Goal: Task Accomplishment & Management: Complete application form

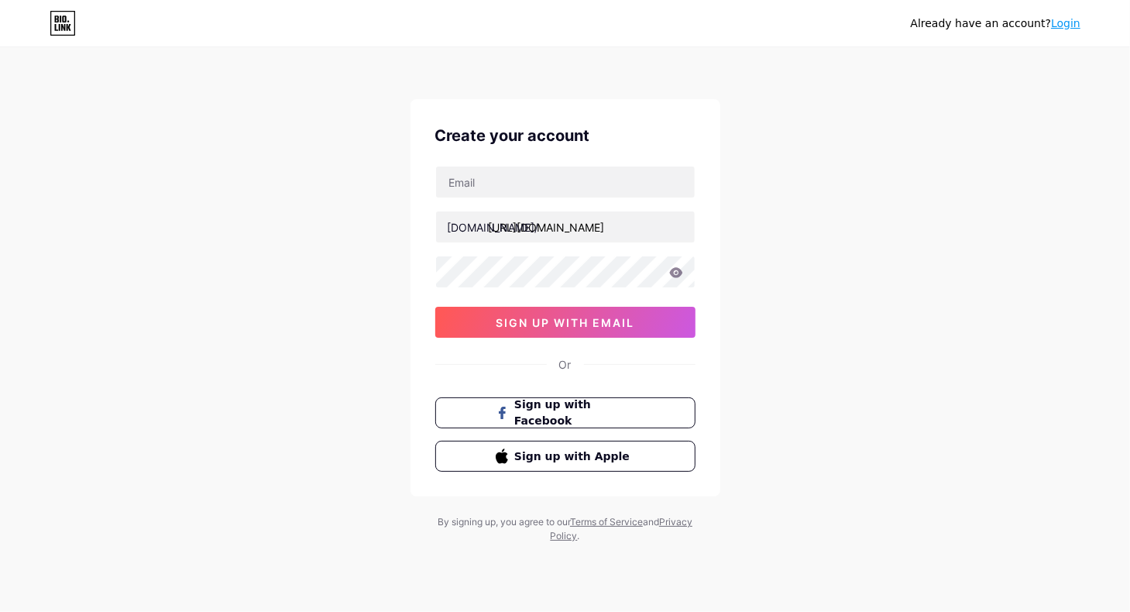
click at [760, 202] on div "Already have an account? Login Create your account [DOMAIN_NAME]/ [URL][DOMAIN_…" at bounding box center [565, 296] width 1130 height 593
click at [744, 205] on div "Already have an account? Login Create your account [DOMAIN_NAME]/ [URL][DOMAIN_…" at bounding box center [565, 296] width 1130 height 593
click at [559, 325] on span "sign up with email" at bounding box center [565, 322] width 139 height 13
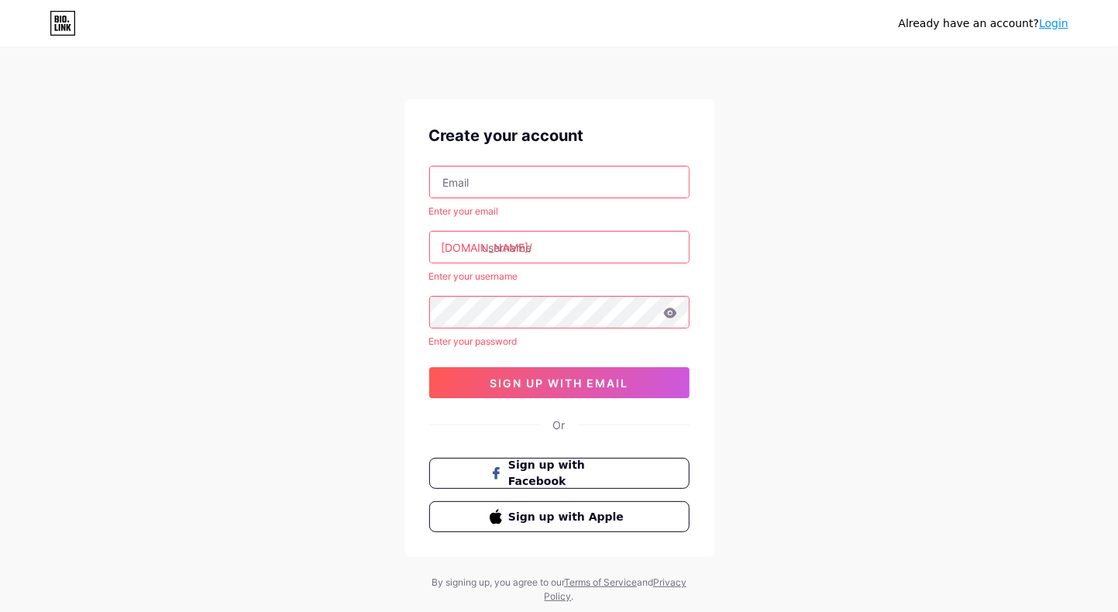
click at [589, 182] on input "text" at bounding box center [559, 182] width 259 height 31
type input "longlavend@gmail.com"
click at [596, 244] on input "text" at bounding box center [559, 247] width 259 height 31
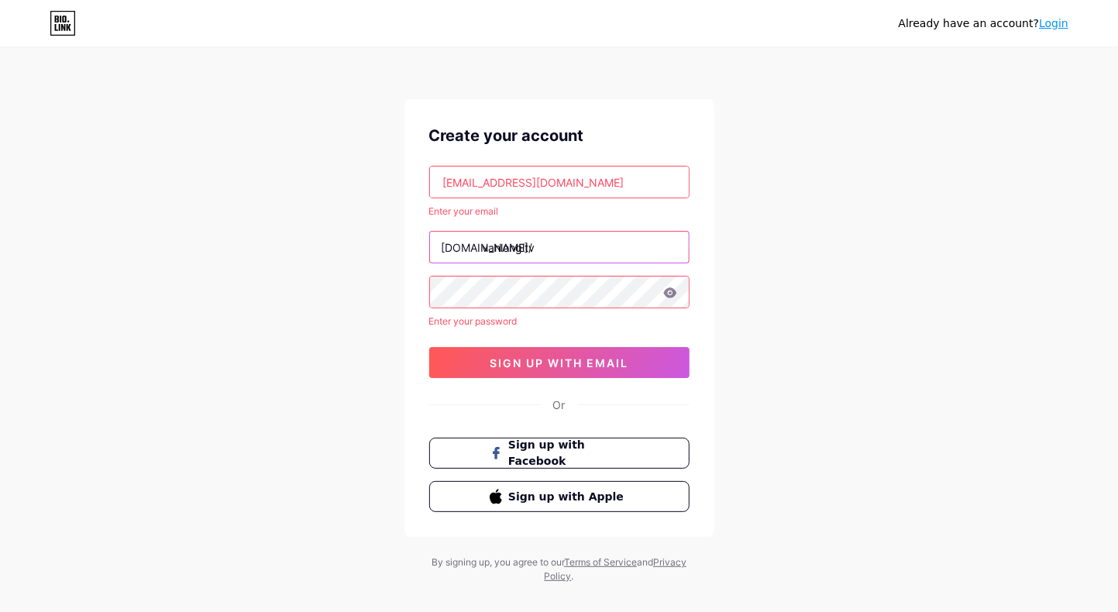
type input "vanlongltv"
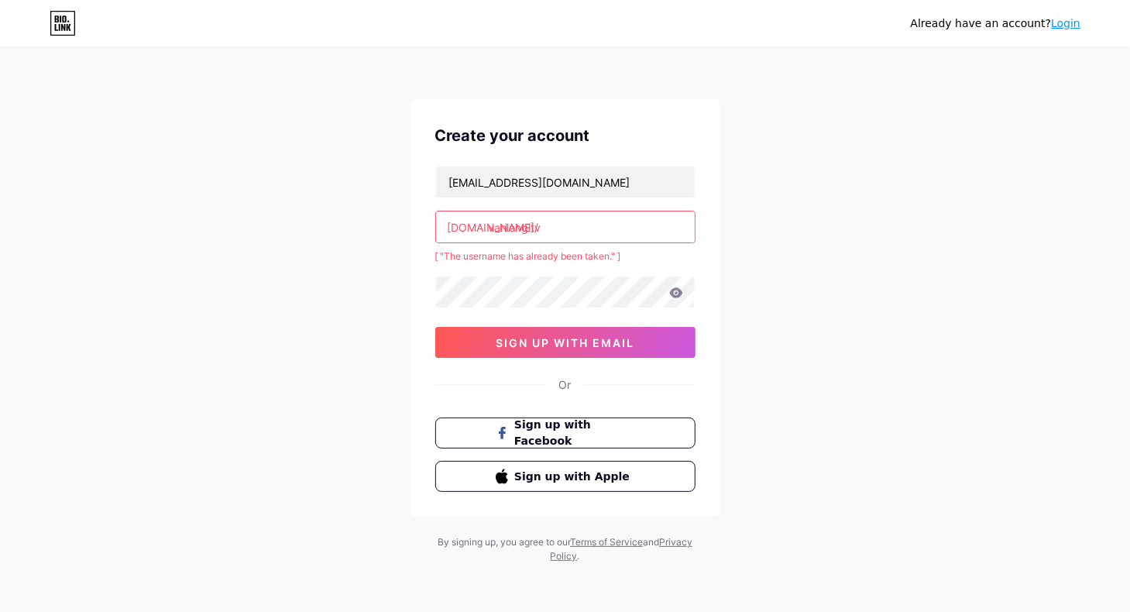
click at [588, 228] on input "vanlongltv" at bounding box center [565, 226] width 259 height 31
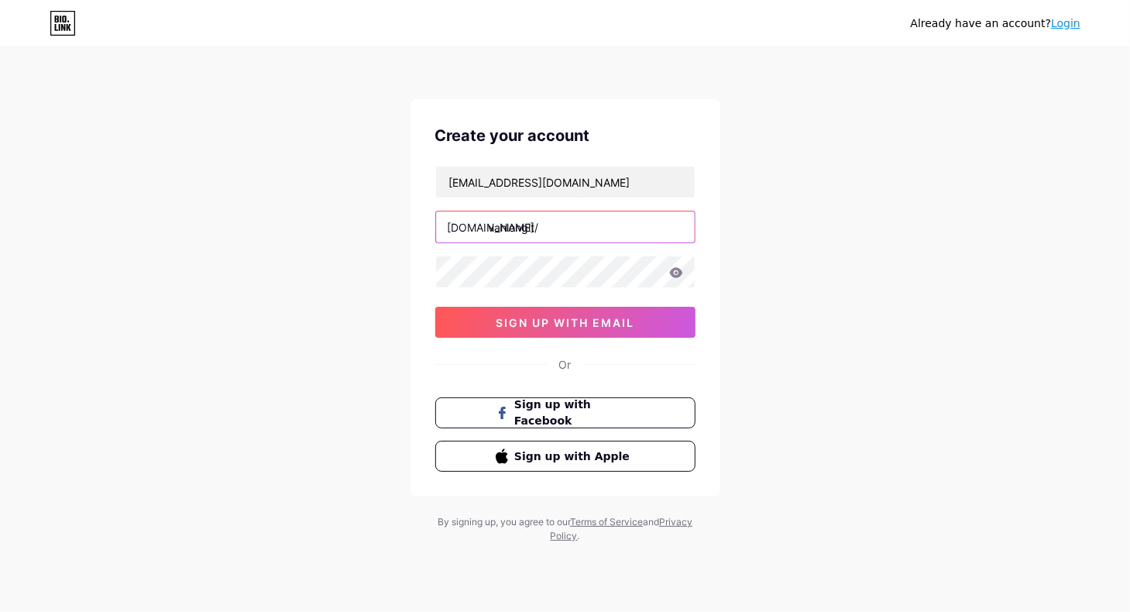
type input "vanlongltv"
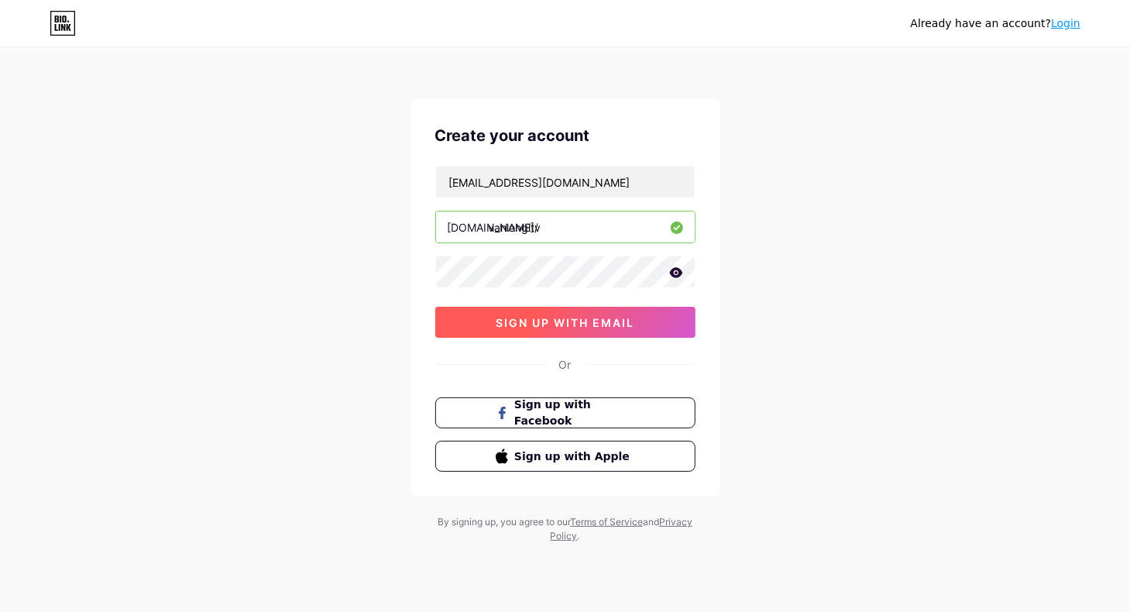
click at [612, 317] on span "sign up with email" at bounding box center [565, 322] width 139 height 13
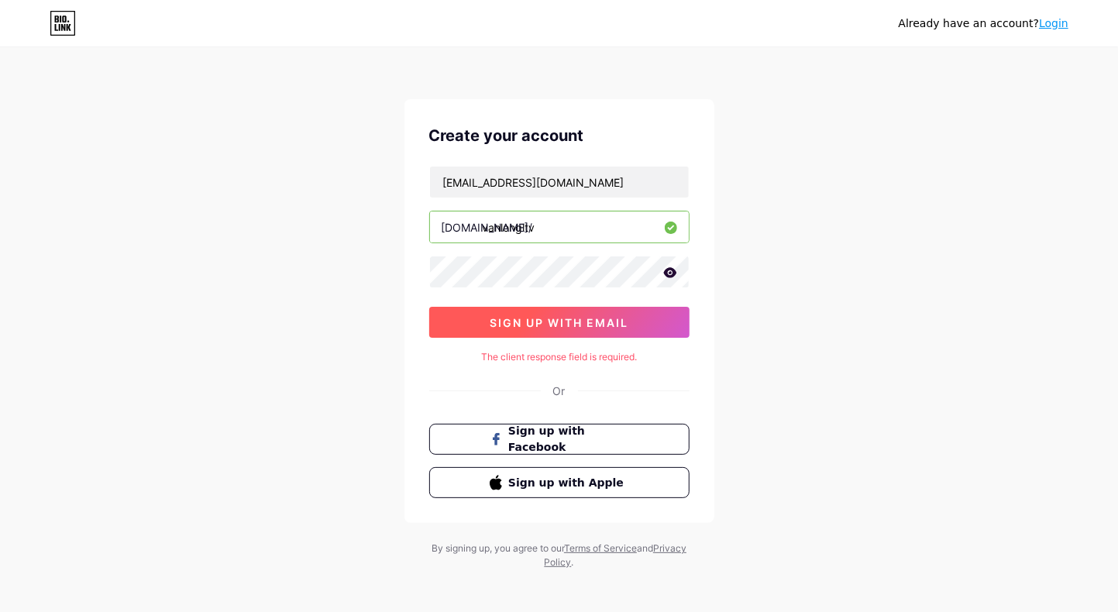
click at [575, 320] on span "sign up with email" at bounding box center [559, 322] width 139 height 13
click at [606, 318] on span "sign up with email" at bounding box center [559, 322] width 139 height 13
click at [620, 324] on span "sign up with email" at bounding box center [559, 322] width 139 height 13
click at [641, 322] on button "sign up with email" at bounding box center [559, 322] width 260 height 31
click at [626, 439] on span "Sign up with Facebook" at bounding box center [568, 439] width 122 height 33
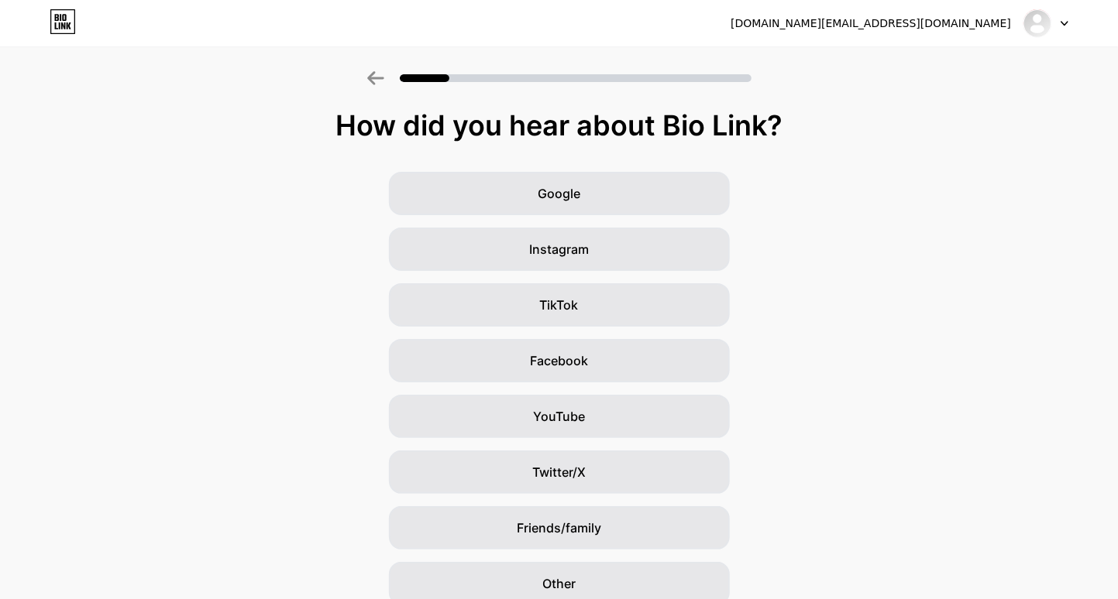
click at [858, 300] on div "Google Instagram TikTok Facebook YouTube Twitter/X Friends/family Other" at bounding box center [559, 389] width 1118 height 434
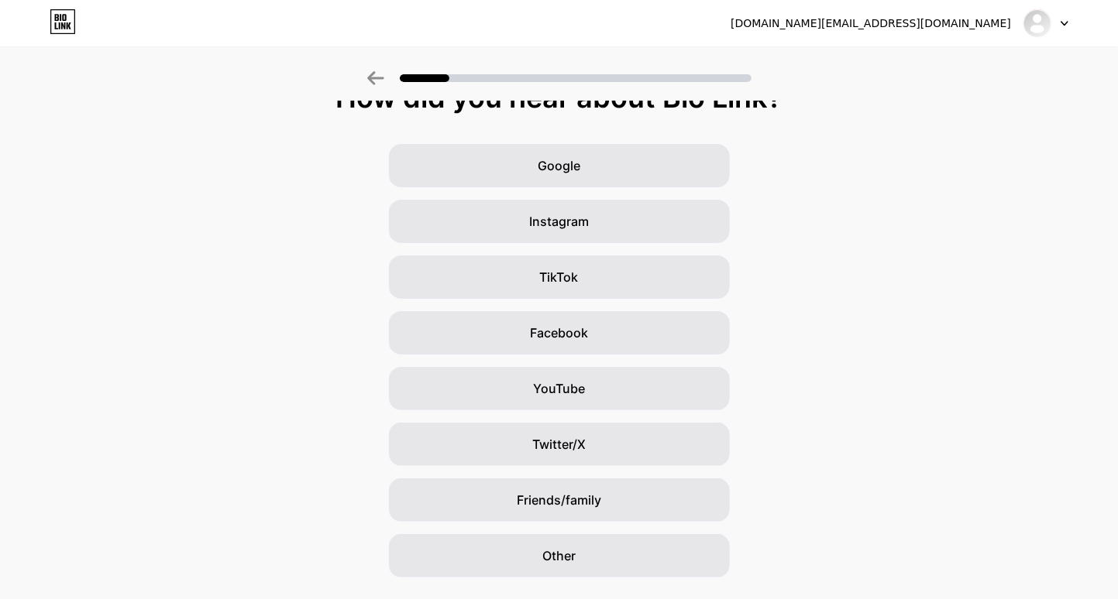
scroll to position [31, 0]
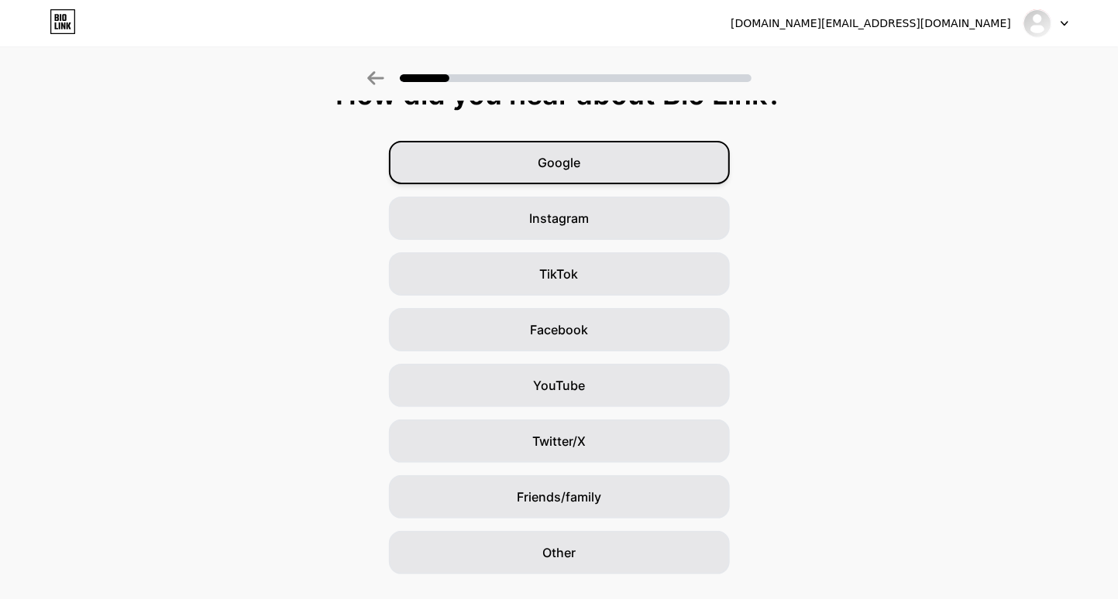
click at [579, 163] on span "Google" at bounding box center [559, 162] width 43 height 19
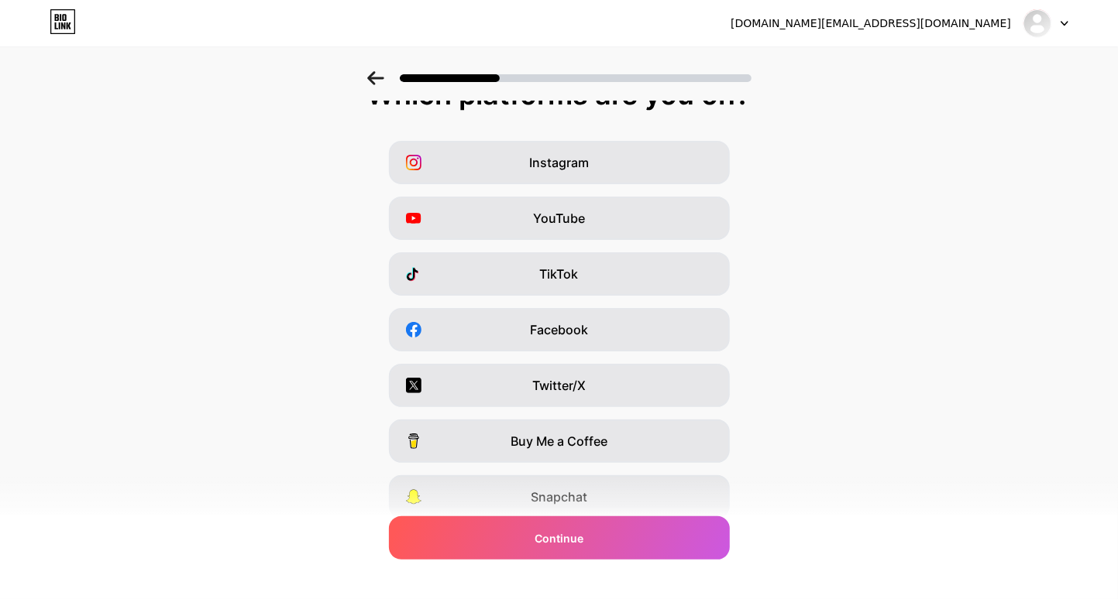
scroll to position [0, 0]
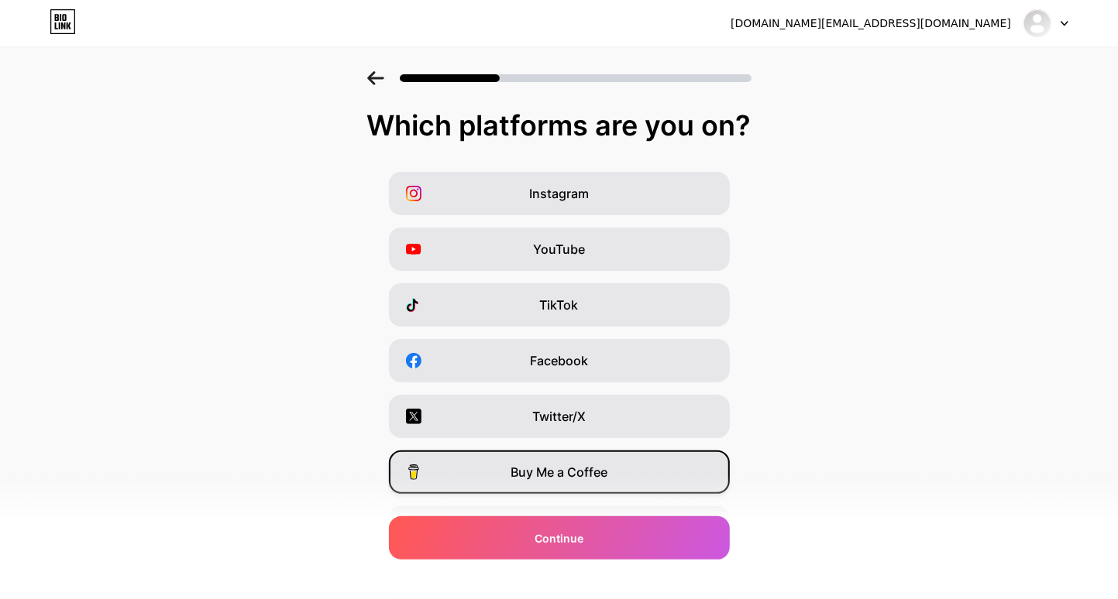
click at [592, 465] on span "Buy Me a Coffee" at bounding box center [558, 472] width 97 height 19
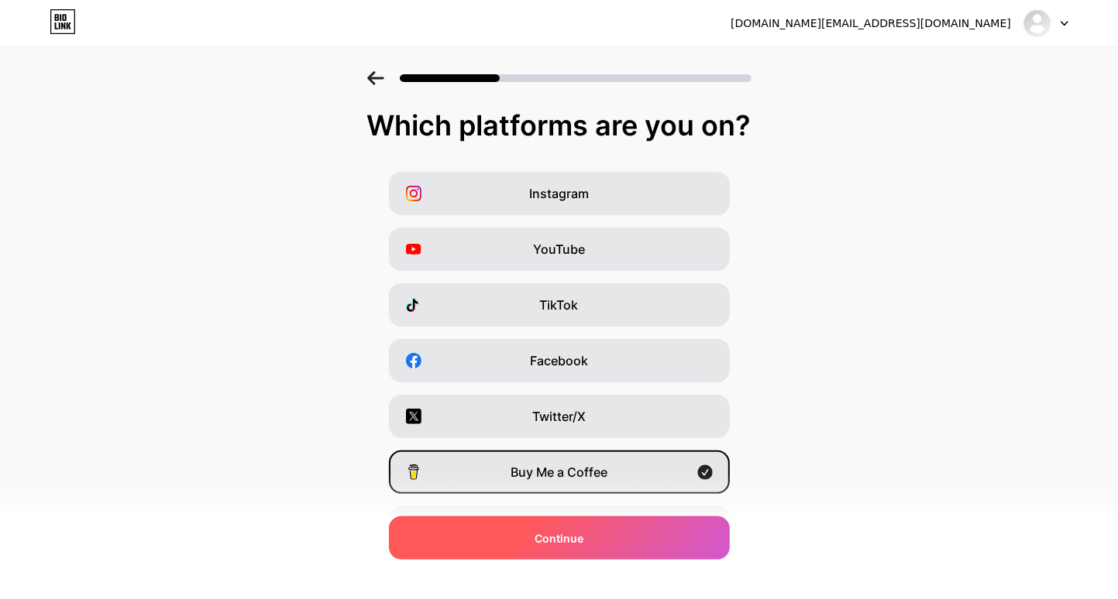
click at [592, 543] on div "Continue" at bounding box center [559, 538] width 341 height 43
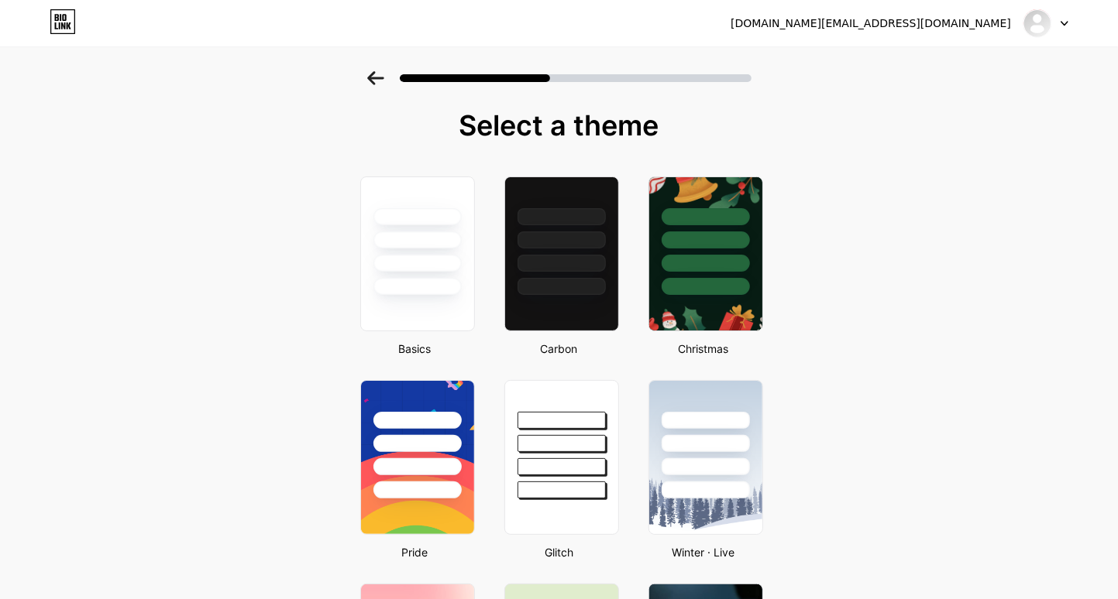
click at [702, 248] on div at bounding box center [705, 240] width 91 height 18
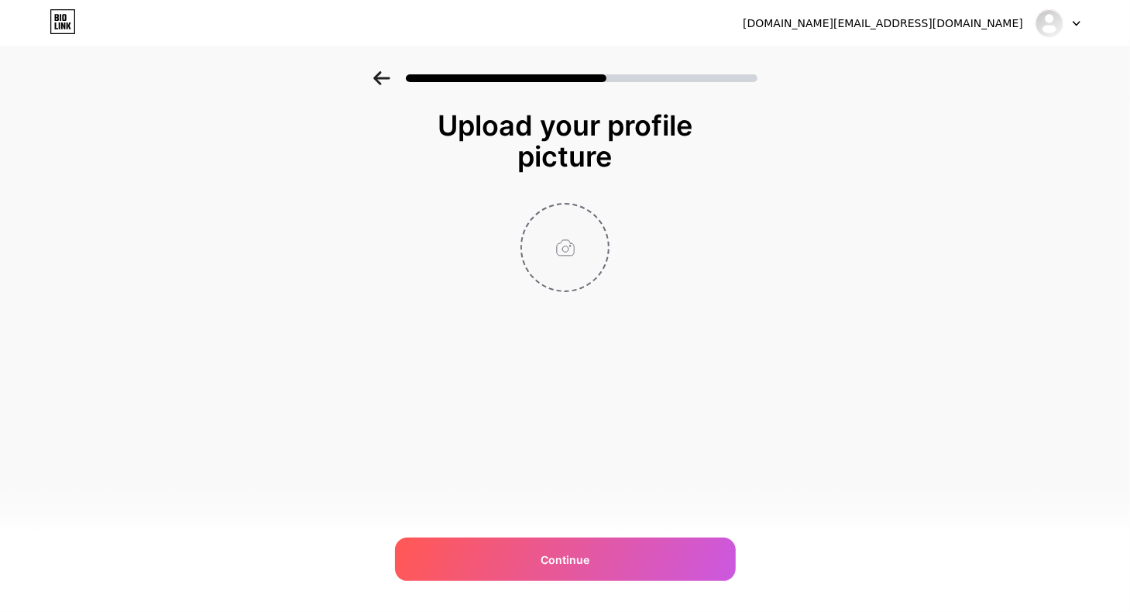
click at [564, 249] on input "file" at bounding box center [565, 247] width 86 height 86
type input "C:\fakepath\logo.jpg"
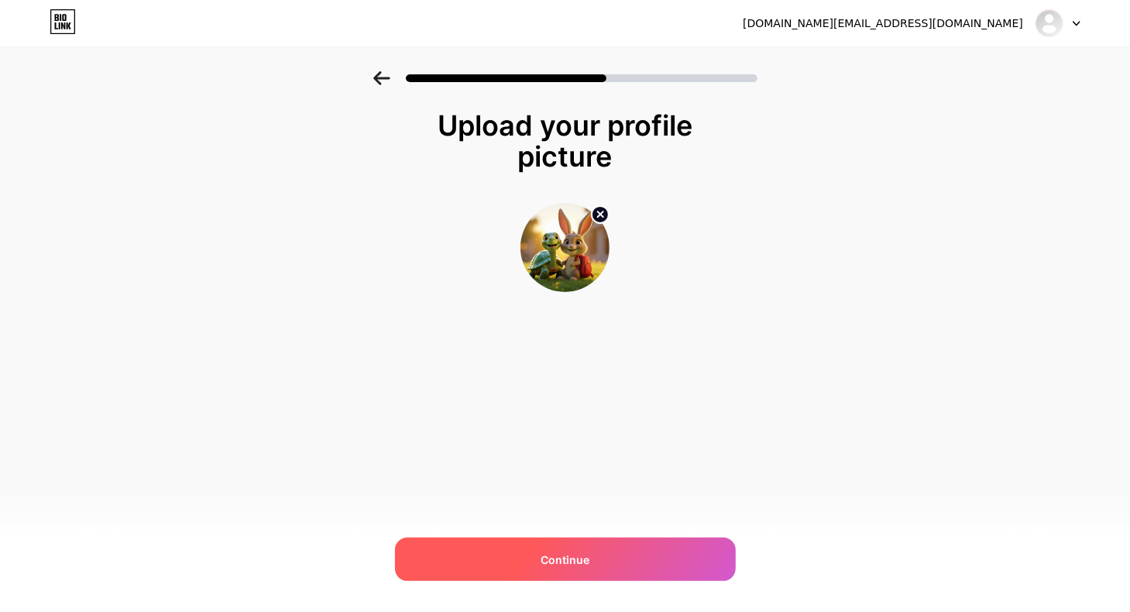
click at [548, 555] on span "Continue" at bounding box center [565, 559] width 49 height 16
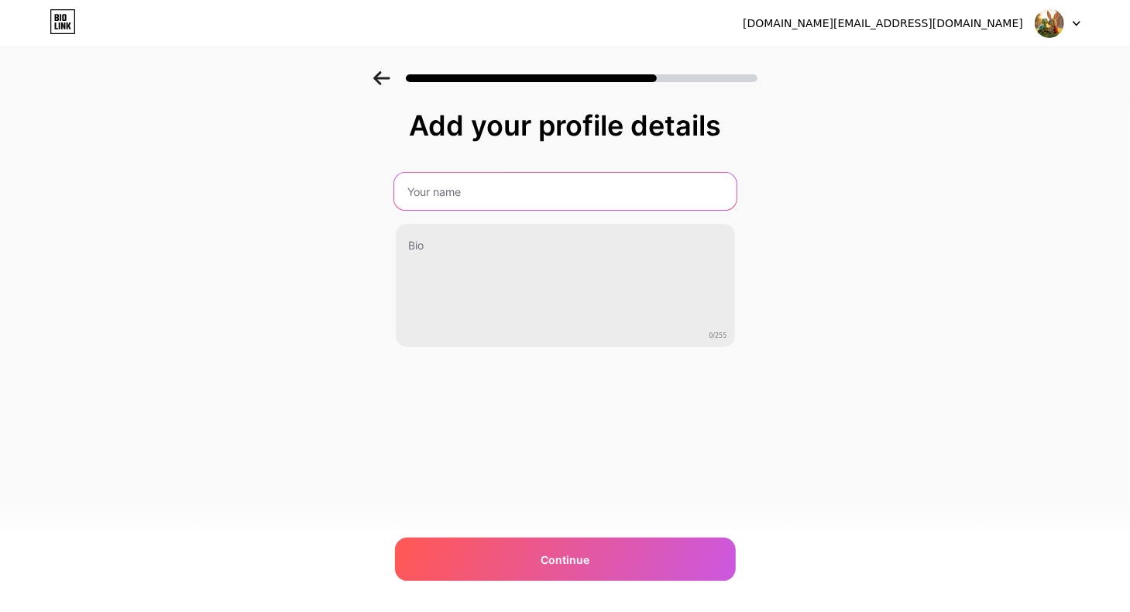
click at [530, 194] on input "text" at bounding box center [564, 191] width 342 height 37
type input "everydayajoy"
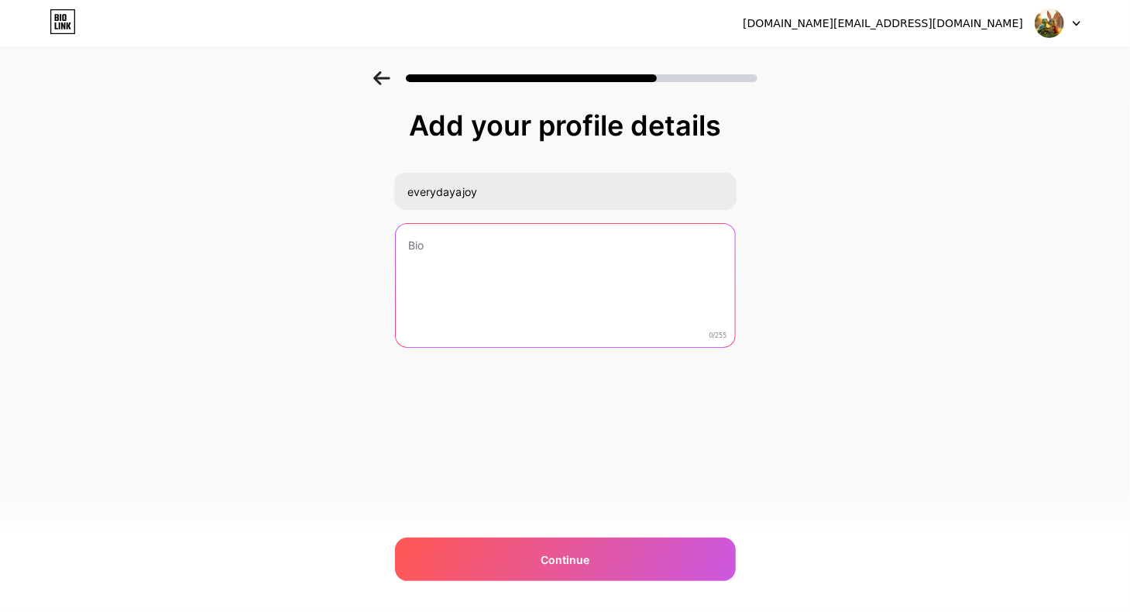
click at [449, 246] on textarea at bounding box center [565, 286] width 339 height 125
paste textarea "[URL][DOMAIN_NAME]"
type textarea "[URL][DOMAIN_NAME]"
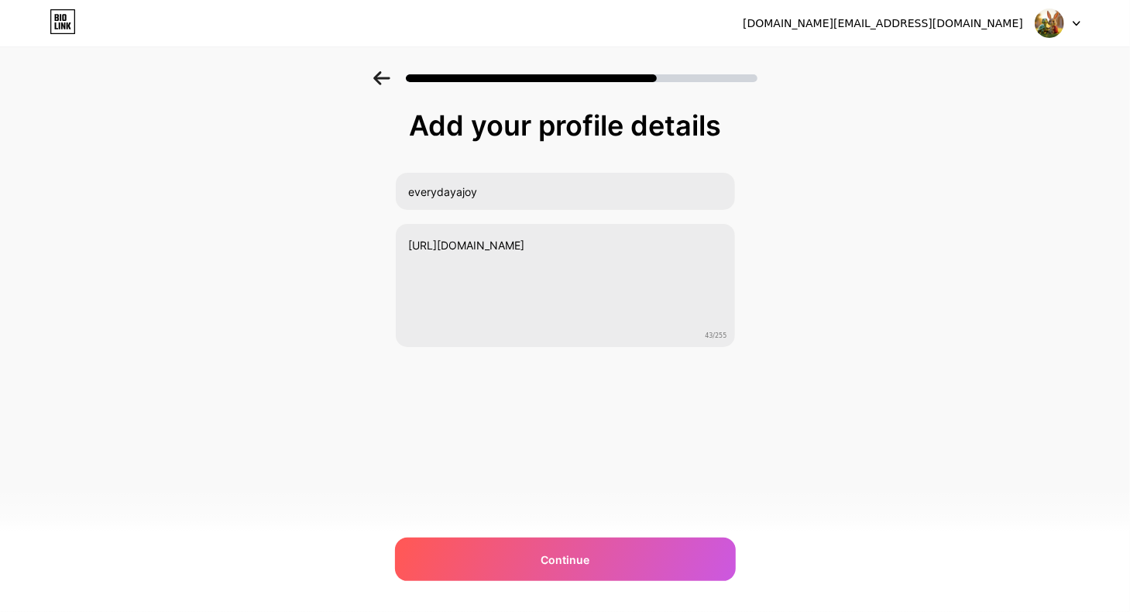
click at [668, 463] on div "everydayajoy.channel@gmail.com Logout Link Copied Add your profile details ever…" at bounding box center [565, 306] width 1130 height 612
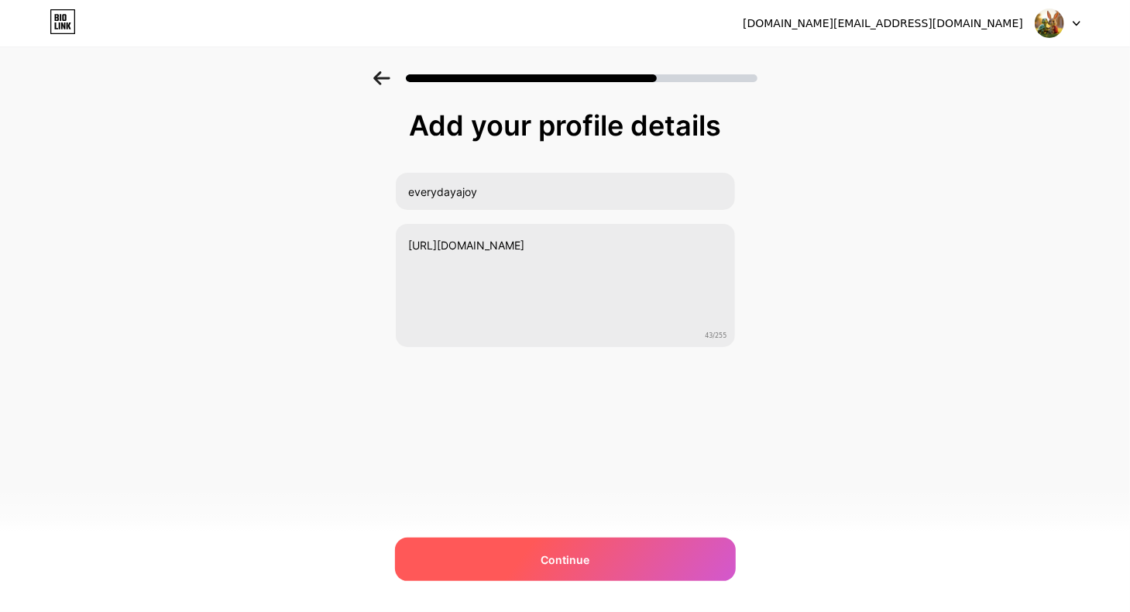
click at [581, 561] on span "Continue" at bounding box center [565, 559] width 49 height 16
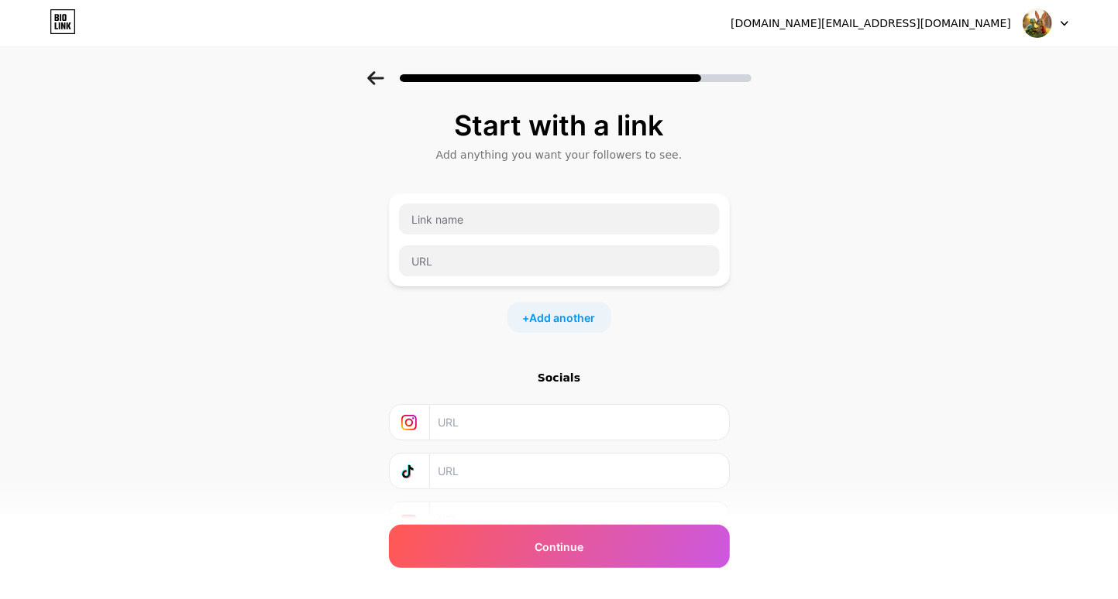
click at [769, 356] on div "Start with a link Add anything you want your followers to see. + Add another So…" at bounding box center [559, 343] width 1118 height 544
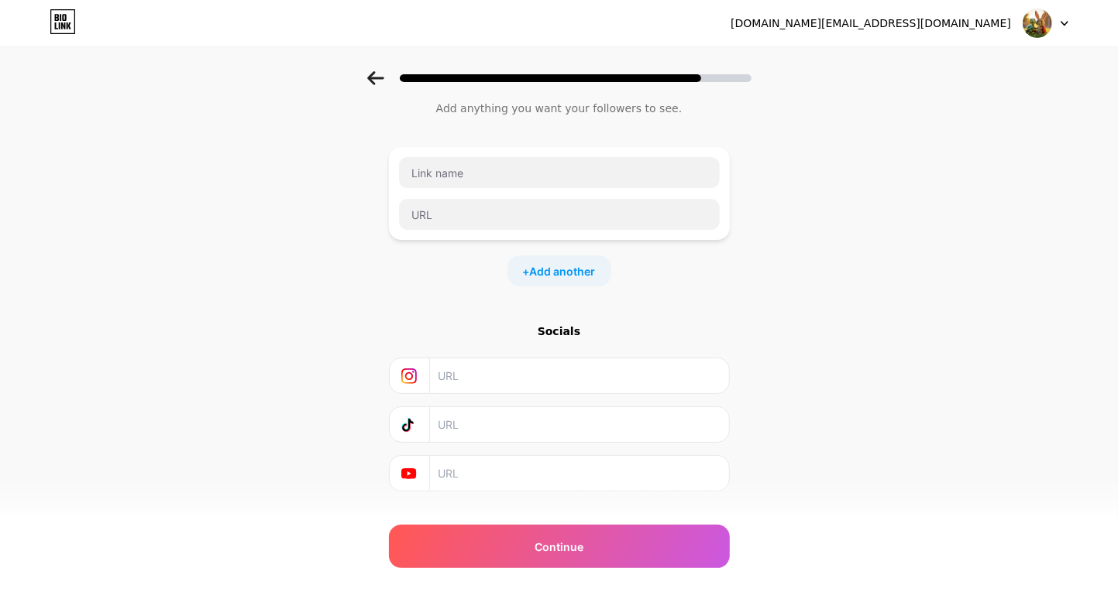
scroll to position [45, 0]
click at [648, 176] on input "text" at bounding box center [559, 174] width 321 height 31
type input "v"
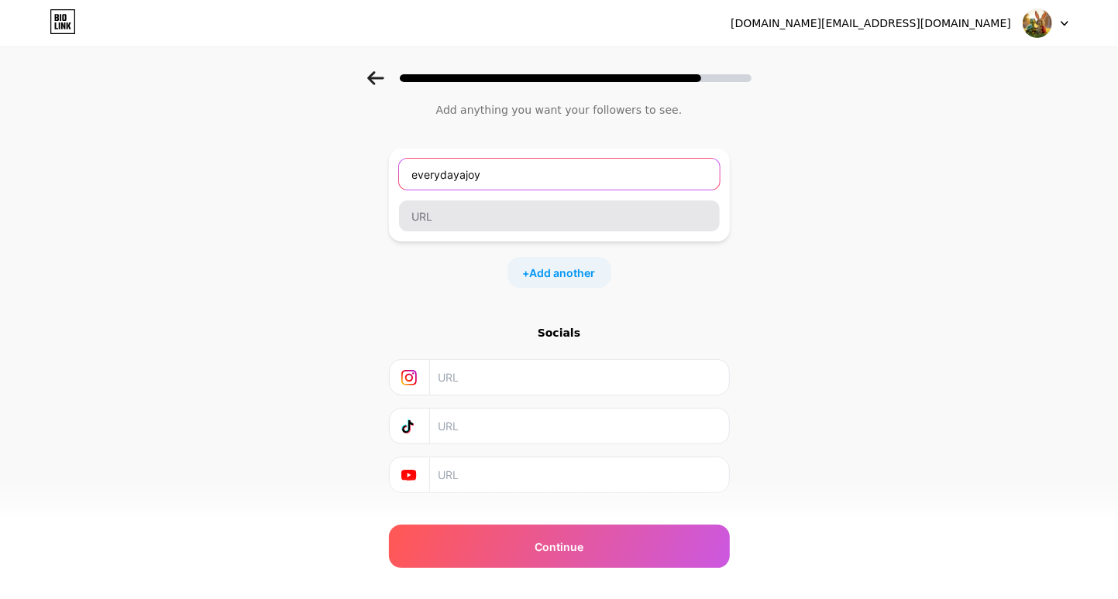
type input "everydayajoy"
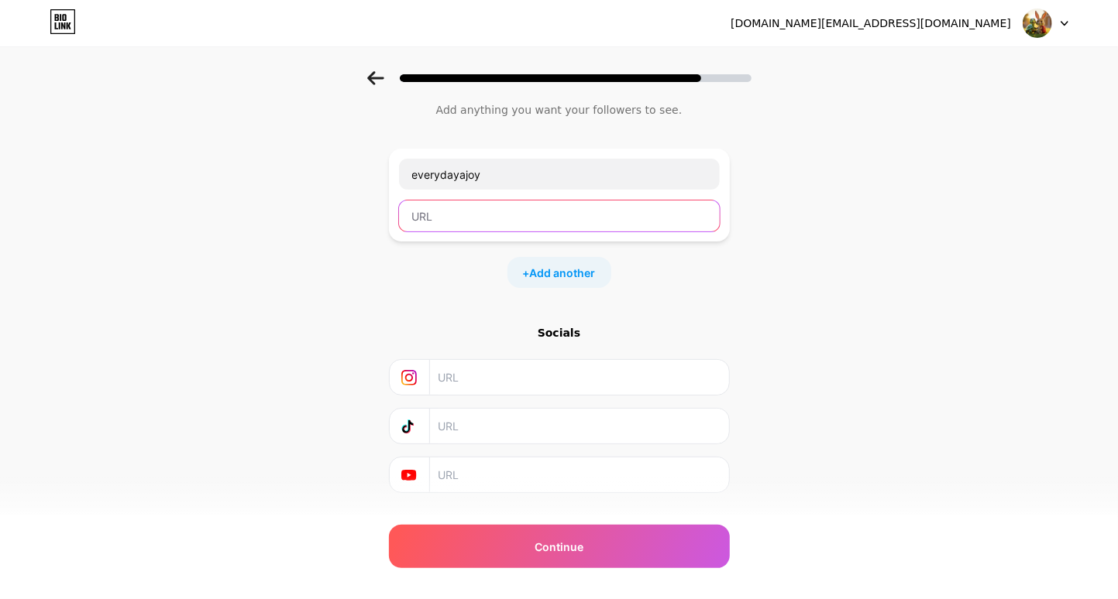
click at [620, 216] on input "text" at bounding box center [559, 216] width 321 height 31
paste input "[URL][DOMAIN_NAME]"
type input "[URL][DOMAIN_NAME]"
click at [626, 483] on input "text" at bounding box center [578, 475] width 281 height 35
click at [791, 300] on div "Start with a link Add anything you want your followers to see. everydayajoy htt…" at bounding box center [559, 298] width 1118 height 544
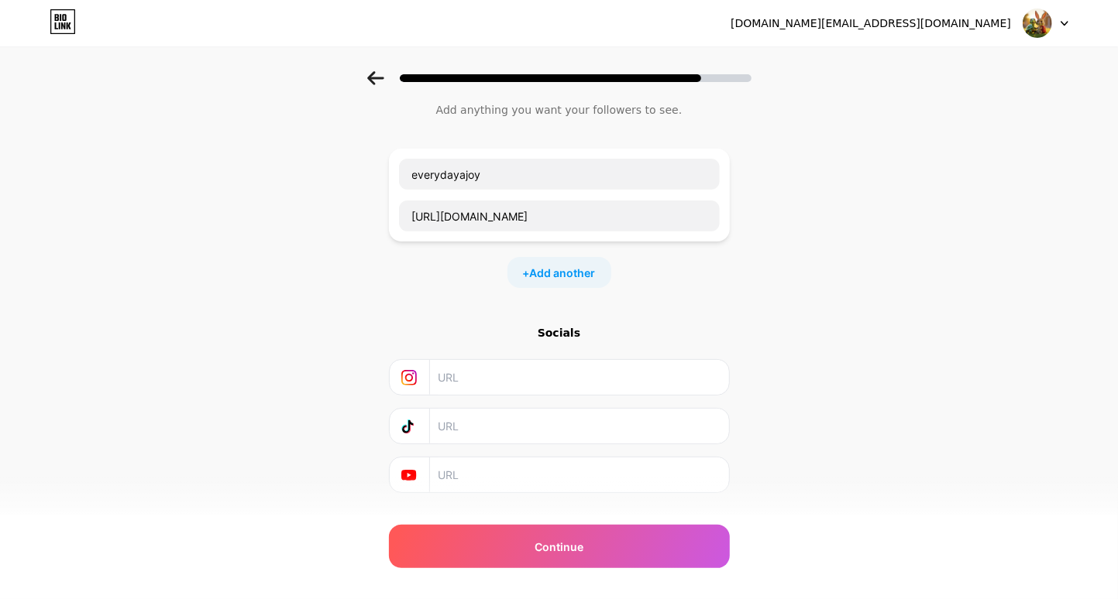
click at [683, 418] on input "text" at bounding box center [578, 426] width 281 height 35
click at [776, 332] on div "Start with a link Add anything you want your followers to see. everydayajoy htt…" at bounding box center [559, 298] width 1118 height 544
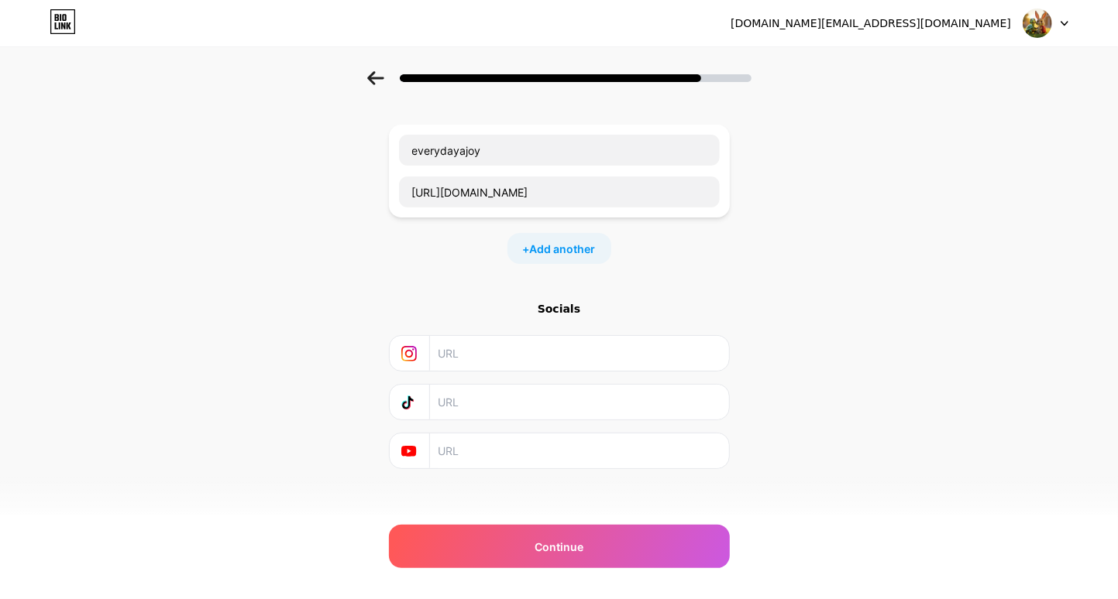
scroll to position [76, 0]
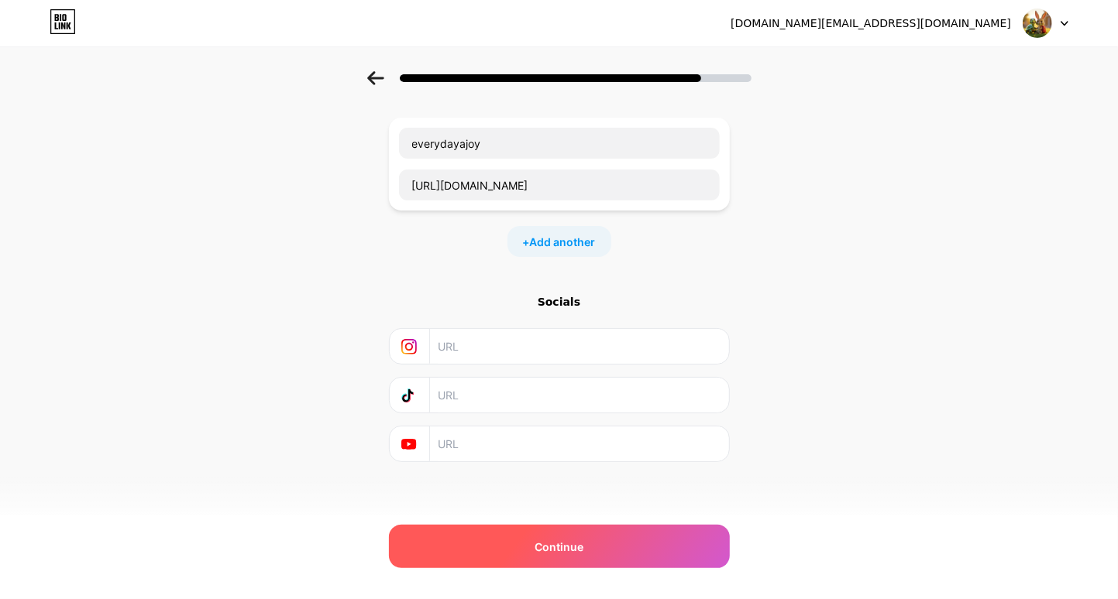
click at [555, 550] on span "Continue" at bounding box center [558, 547] width 49 height 16
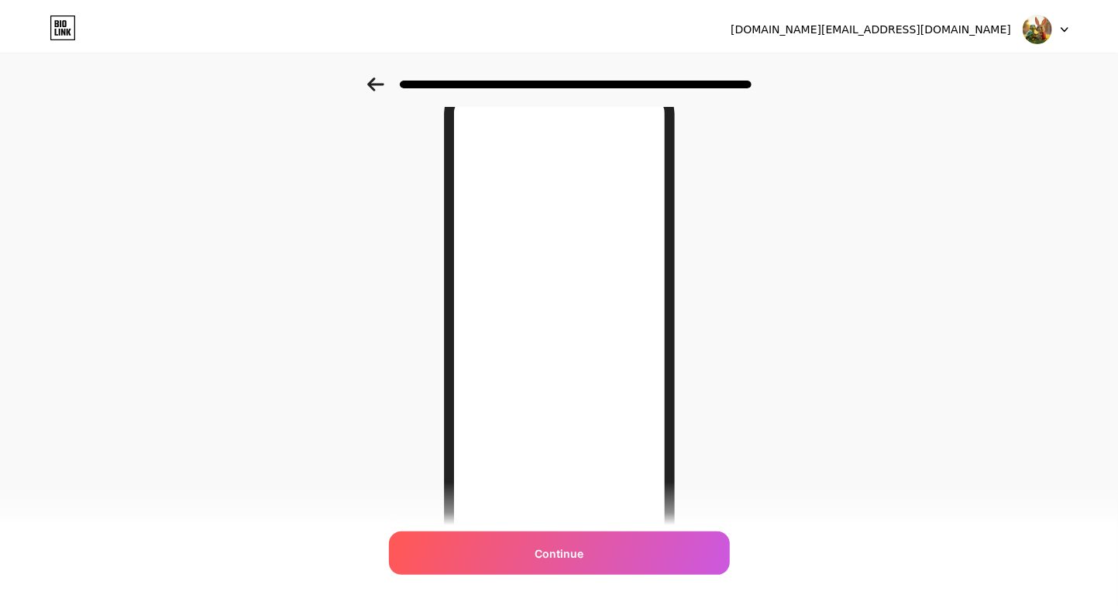
scroll to position [0, 0]
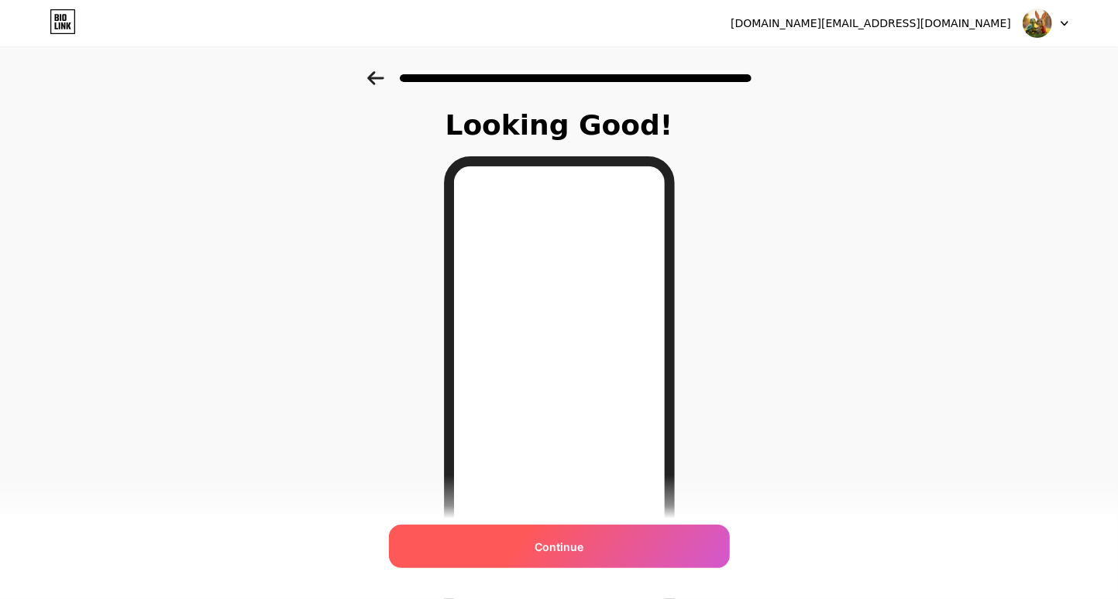
click at [583, 551] on span "Continue" at bounding box center [558, 547] width 49 height 16
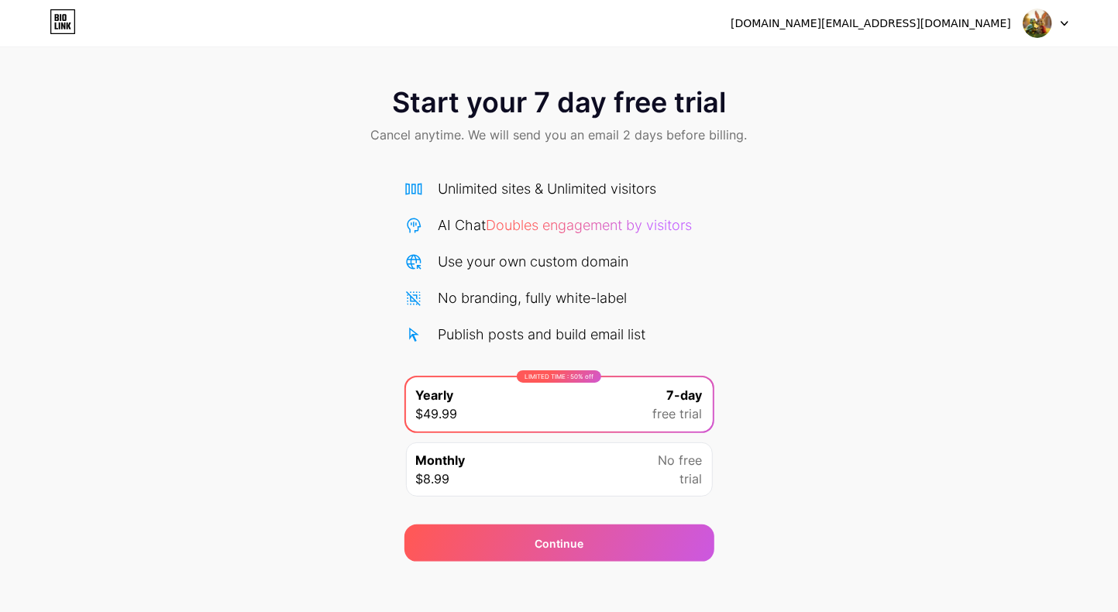
click at [775, 309] on div "Start your 7 day free trial Cancel anytime. We will send you an email 2 days be…" at bounding box center [559, 316] width 1118 height 490
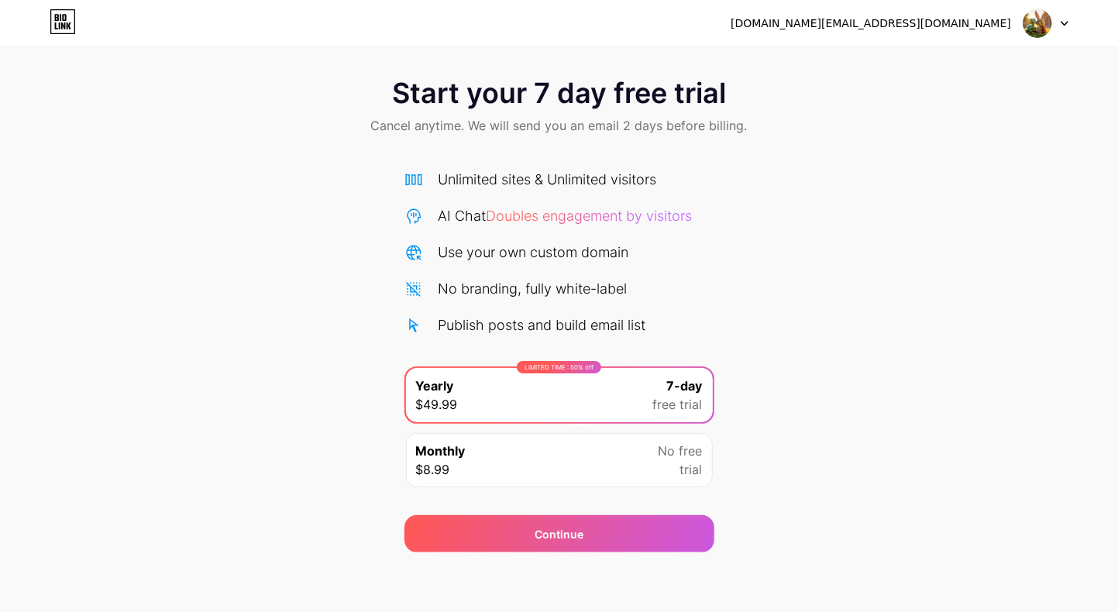
scroll to position [11, 0]
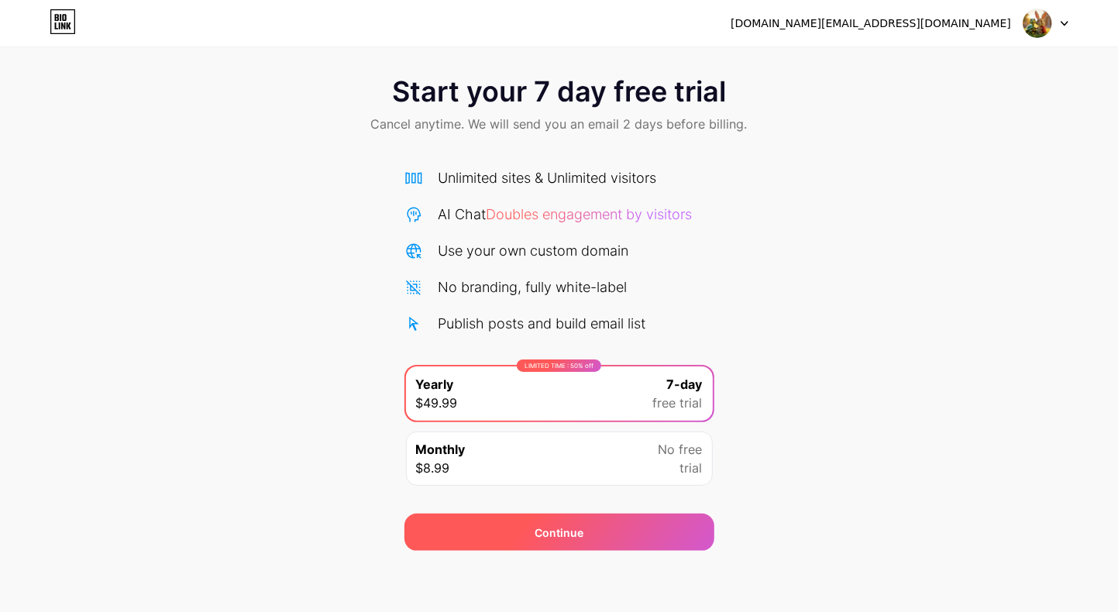
click at [564, 535] on span "Continue" at bounding box center [558, 532] width 49 height 16
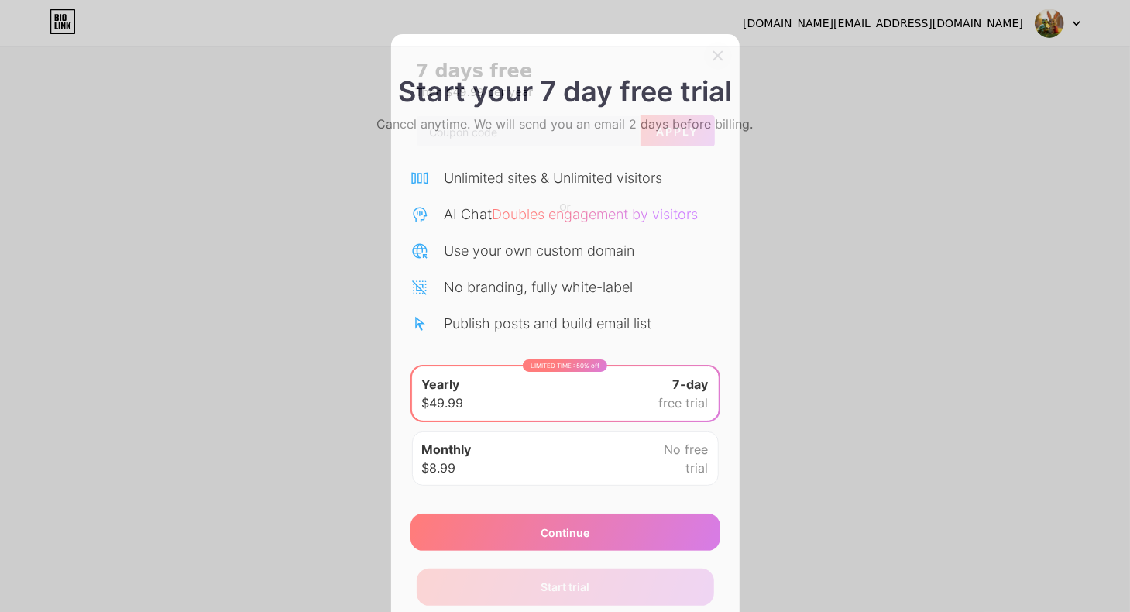
click at [713, 53] on icon at bounding box center [718, 56] width 12 height 12
